Goal: Information Seeking & Learning: Learn about a topic

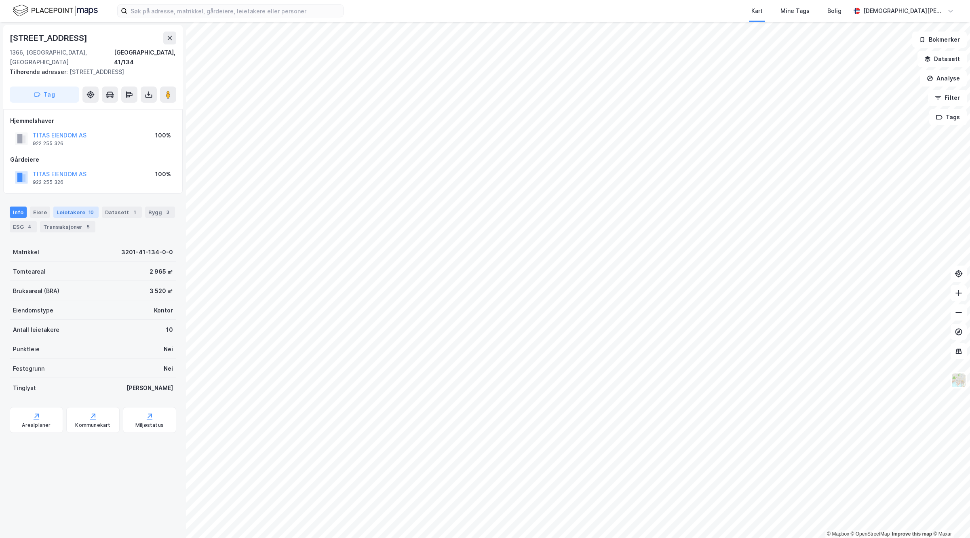
click at [82, 207] on div "Leietakere 10" at bounding box center [75, 212] width 45 height 11
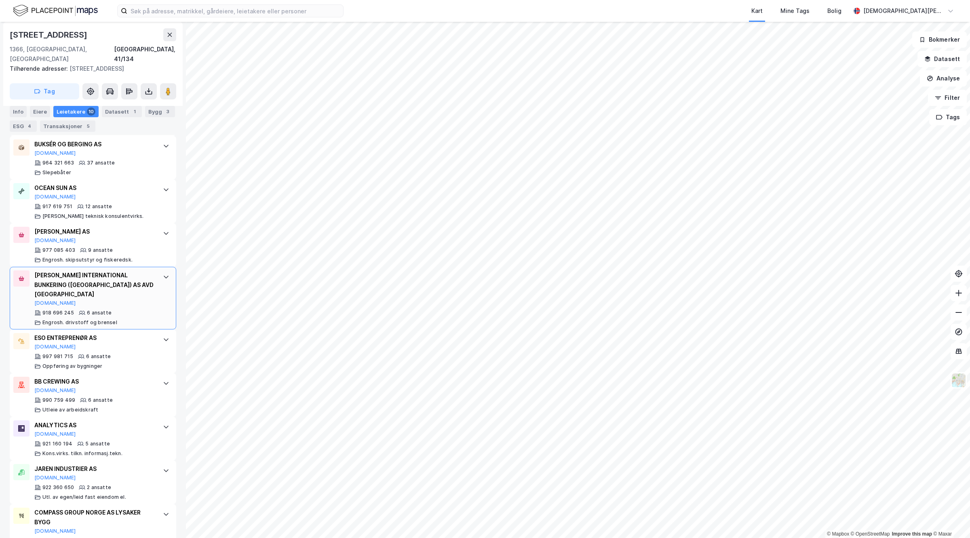
scroll to position [306, 0]
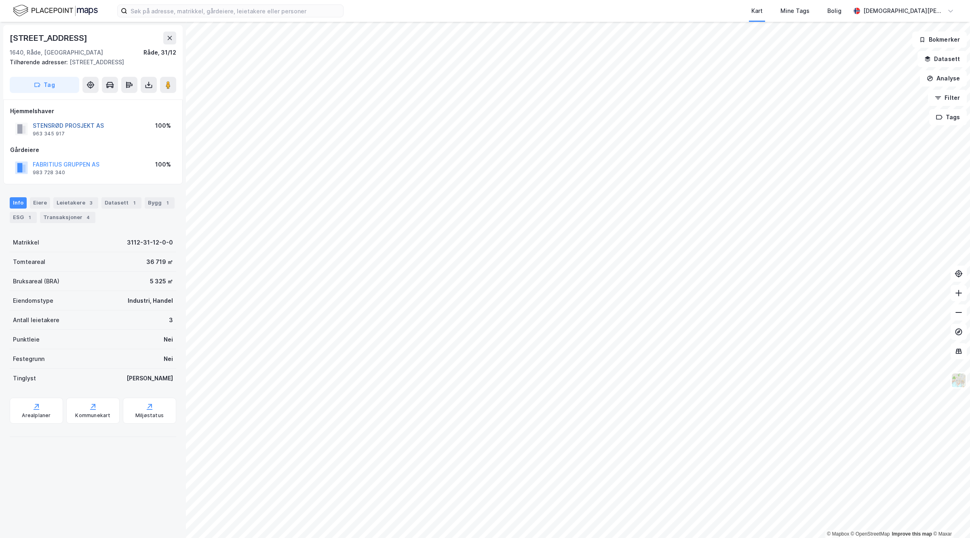
click at [0, 0] on button "STENSRØD PROSJEKT AS" at bounding box center [0, 0] width 0 height 0
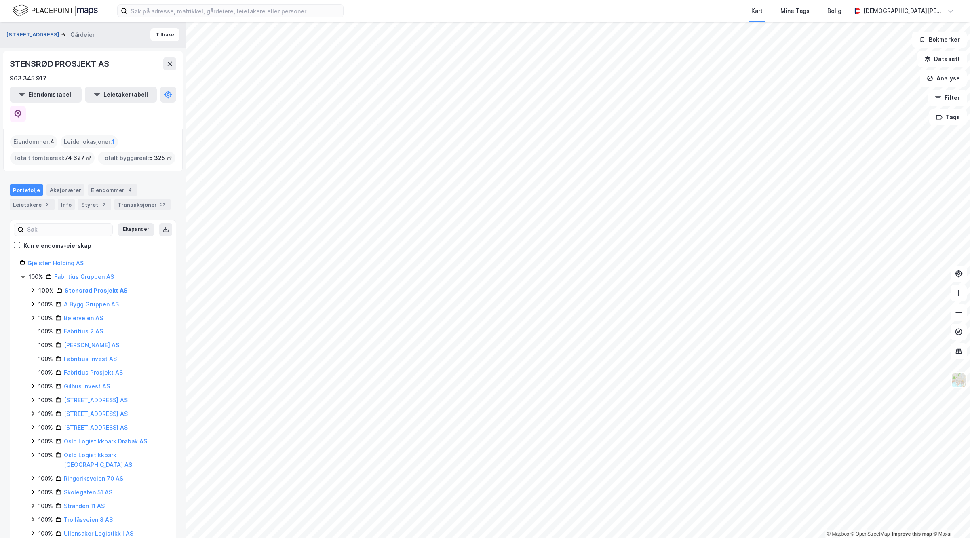
click at [32, 33] on button "Langøyveien 3" at bounding box center [33, 35] width 55 height 8
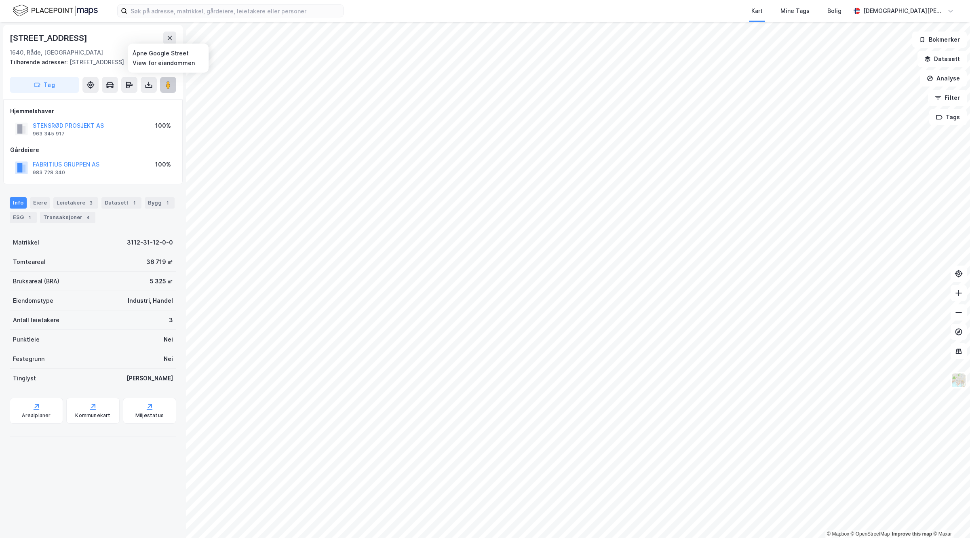
click at [168, 84] on image at bounding box center [168, 85] width 5 height 8
click at [0, 0] on button "STENSRØD PROSJEKT AS" at bounding box center [0, 0] width 0 height 0
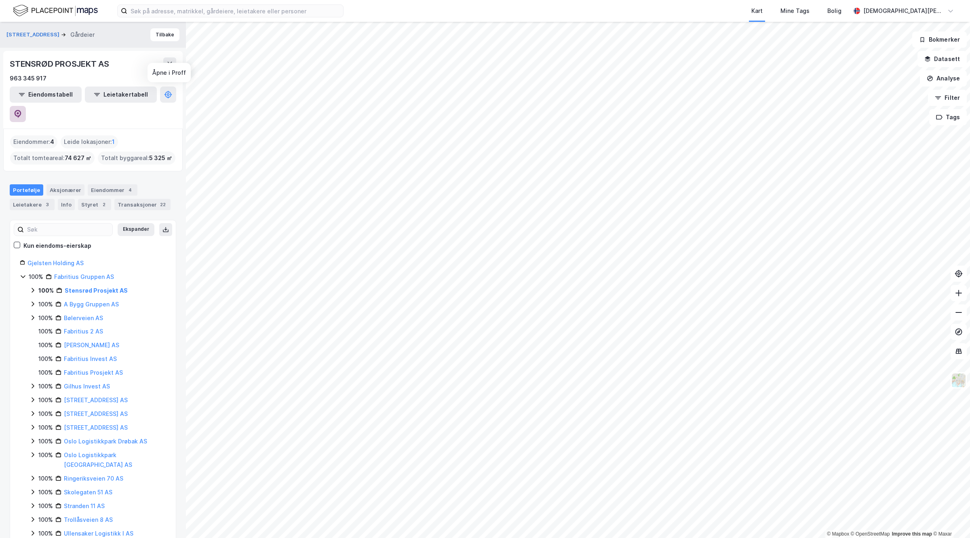
click at [22, 110] on icon at bounding box center [18, 114] width 8 height 8
